Goal: Entertainment & Leisure: Consume media (video, audio)

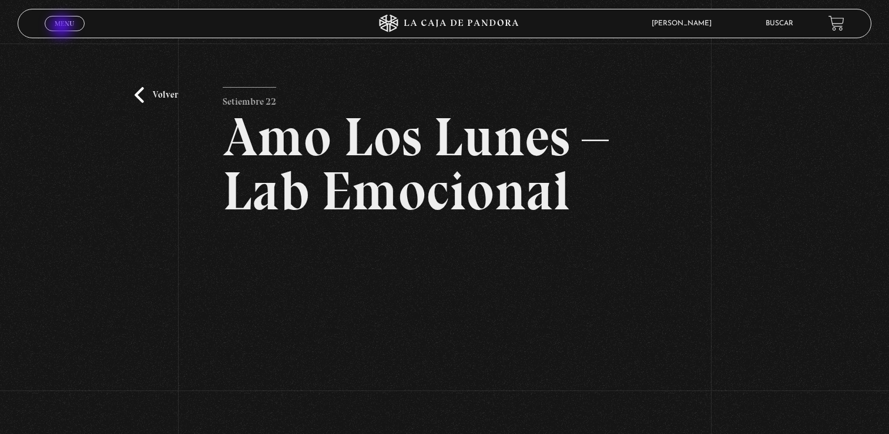
scroll to position [176, 0]
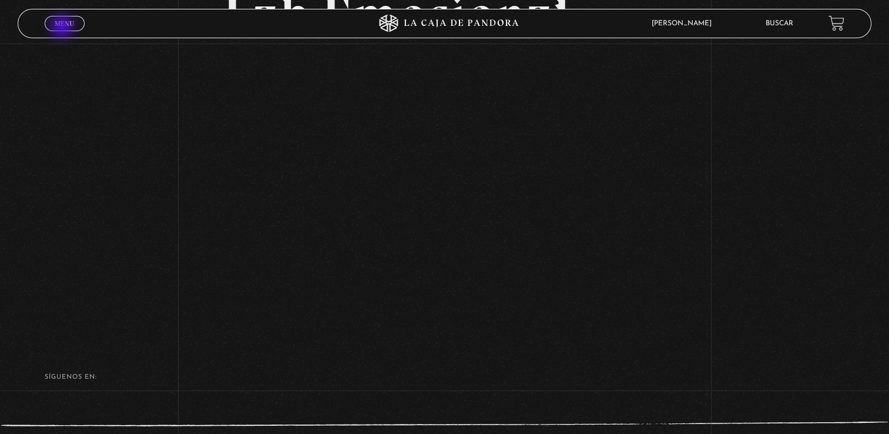
click at [63, 28] on link "Menu Cerrar" at bounding box center [65, 23] width 40 height 15
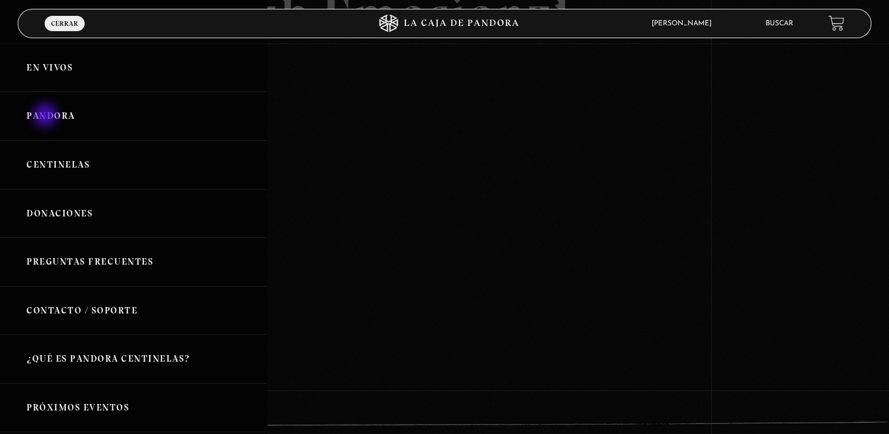
click at [46, 116] on link "Pandora" at bounding box center [133, 116] width 267 height 49
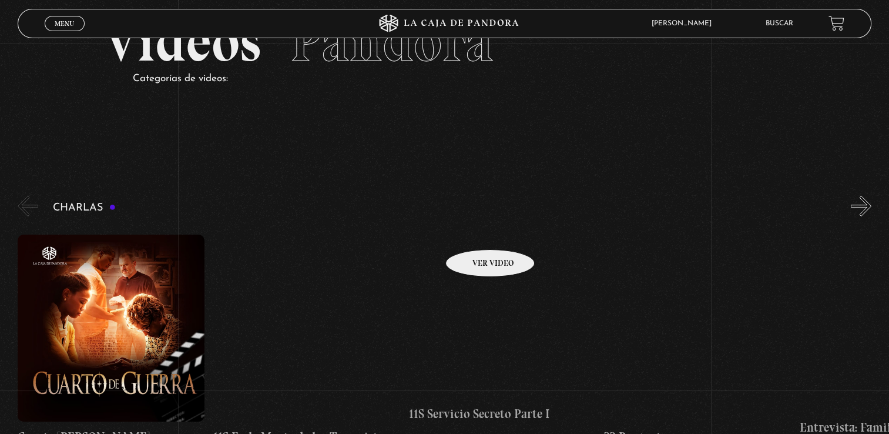
scroll to position [118, 0]
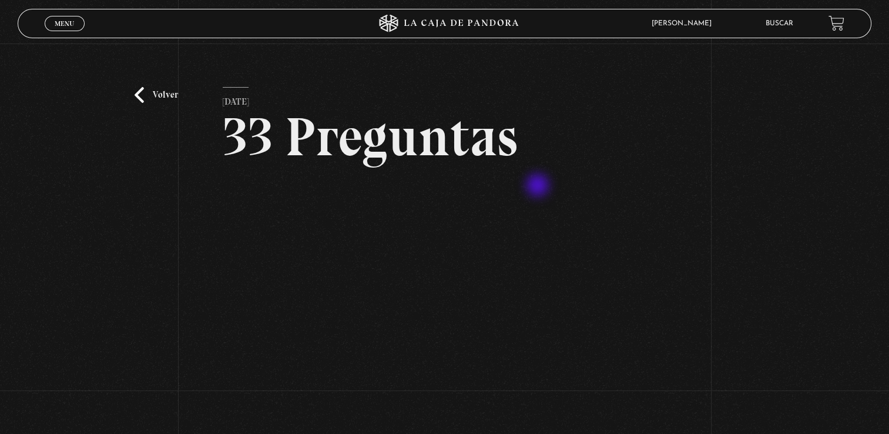
scroll to position [59, 0]
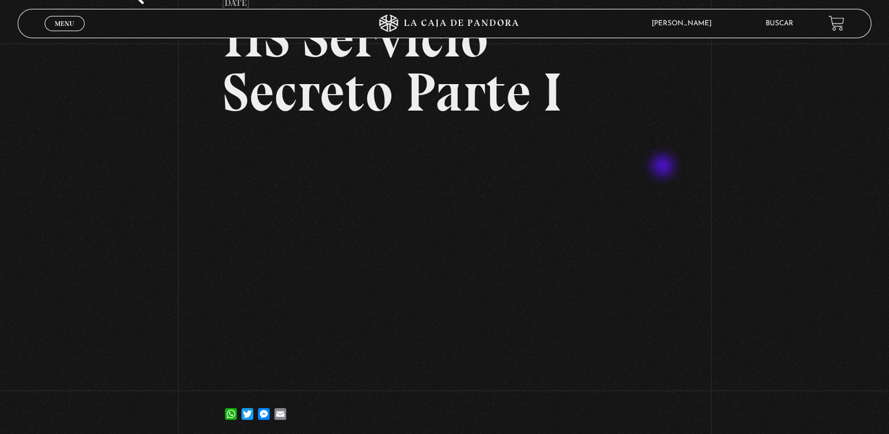
scroll to position [118, 0]
